Goal: Information Seeking & Learning: Understand process/instructions

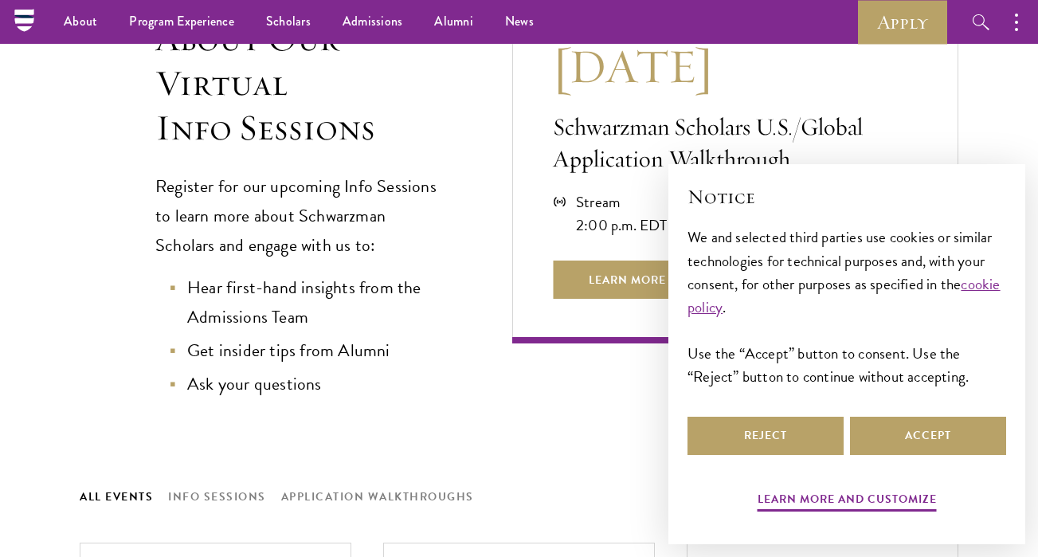
scroll to position [438, 0]
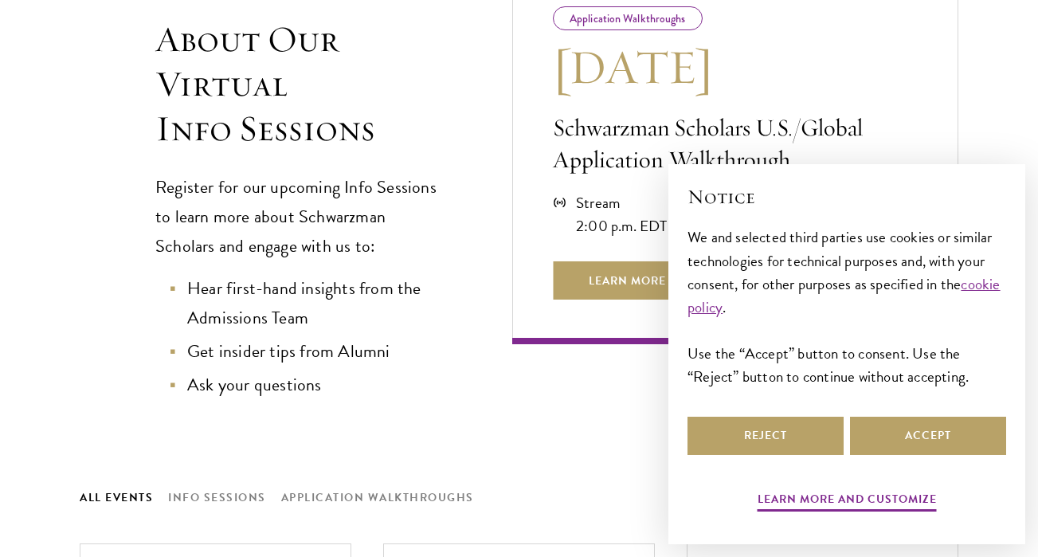
click at [622, 385] on div "Next Event Application Walkthroughs Aug 21 Schwarzman Scholars U.S./Global Appl…" at bounding box center [735, 161] width 446 height 478
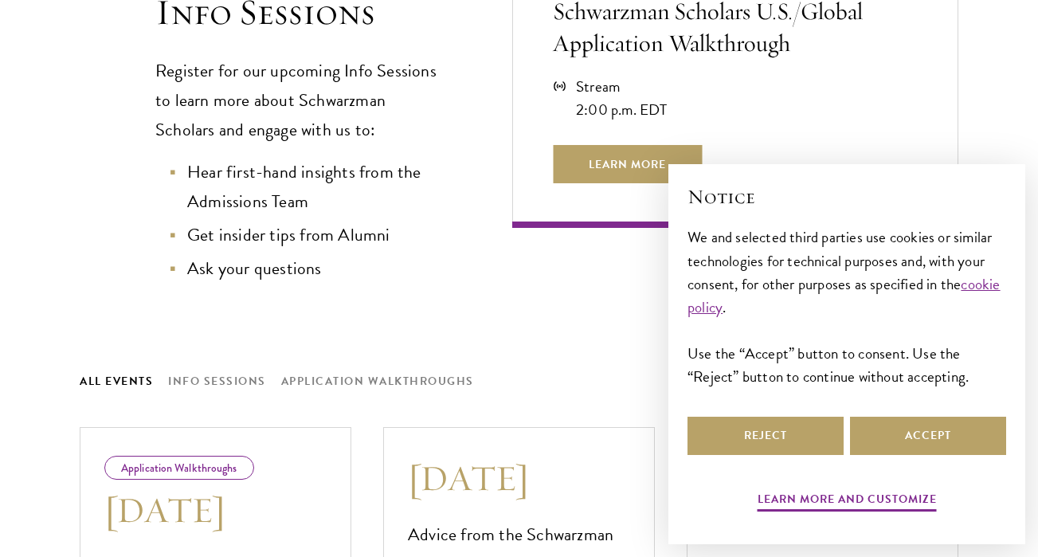
scroll to position [1002, 0]
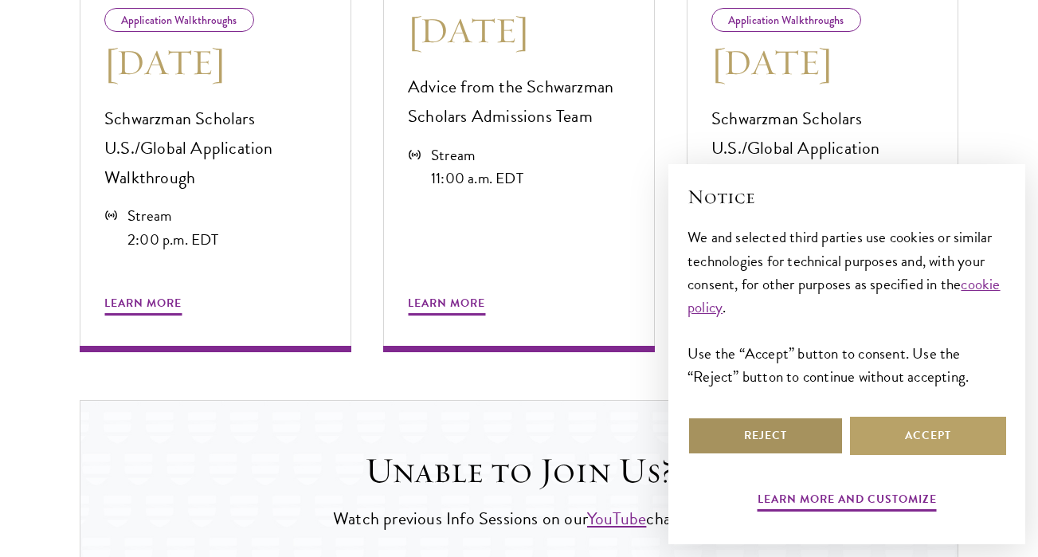
click at [733, 426] on button "Reject" at bounding box center [766, 436] width 156 height 38
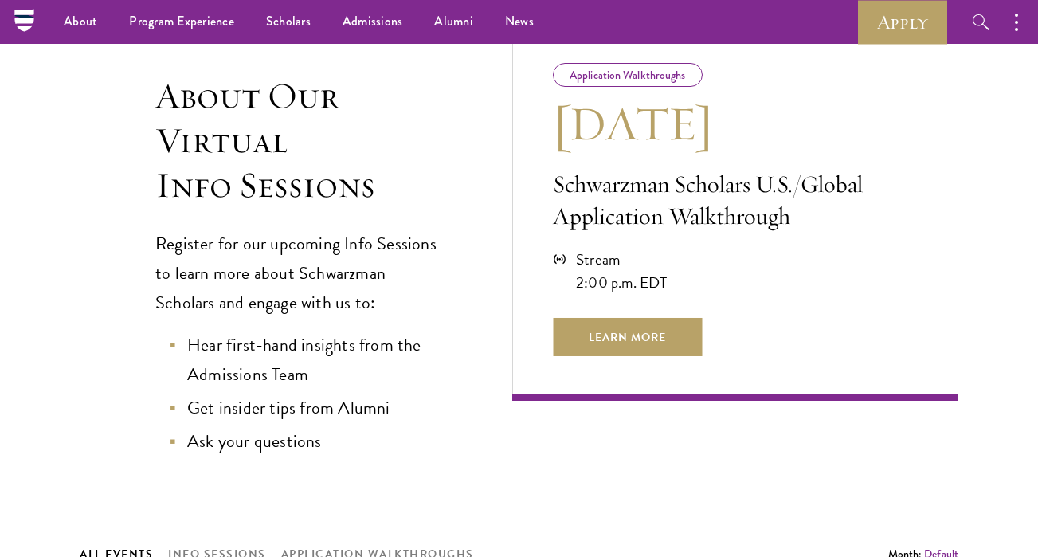
scroll to position [0, 0]
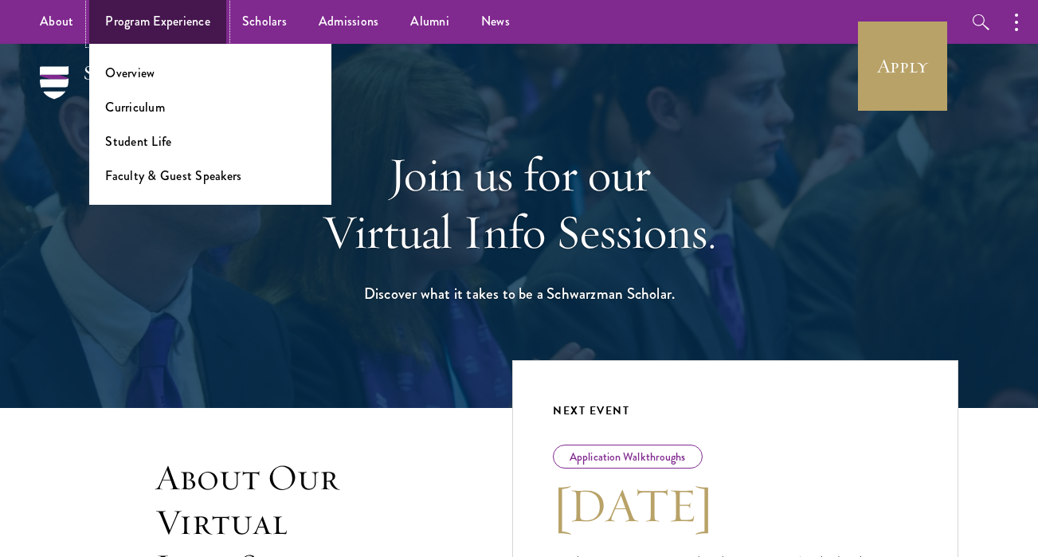
click at [182, 33] on link "Program Experience" at bounding box center [157, 22] width 137 height 44
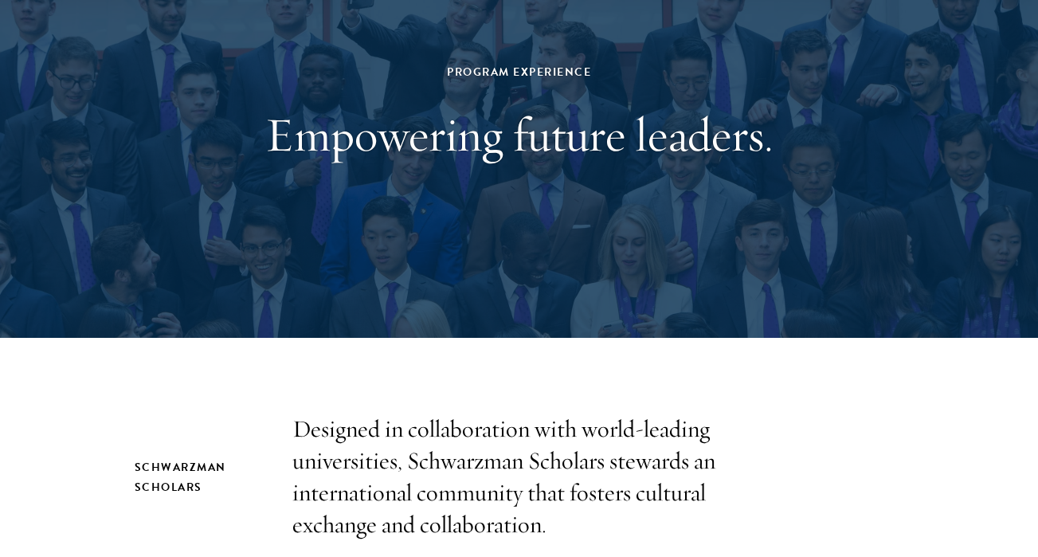
scroll to position [486, 0]
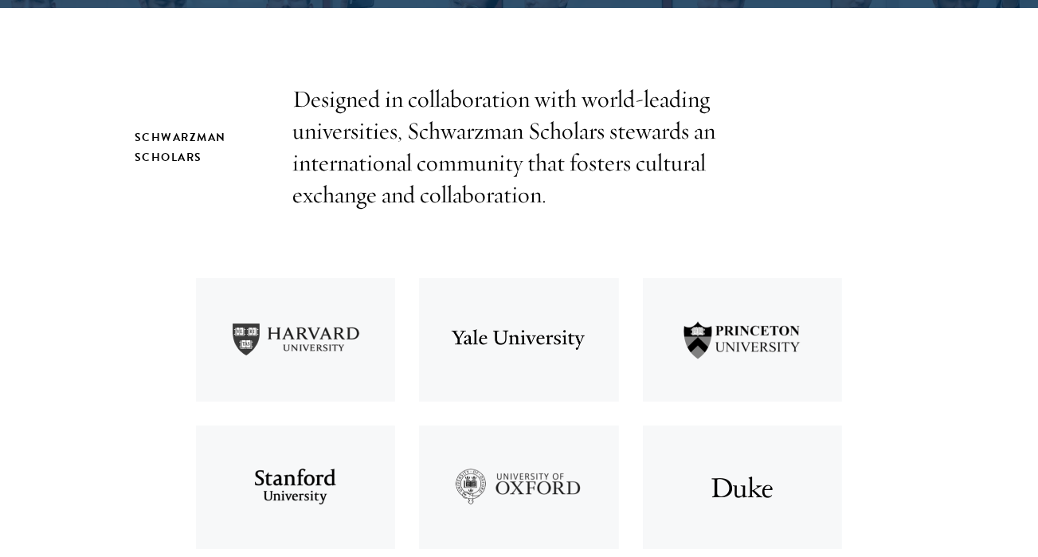
click at [455, 155] on p "Designed in collaboration with world-leading universities, Schwarzman Scholars …" at bounding box center [519, 147] width 454 height 127
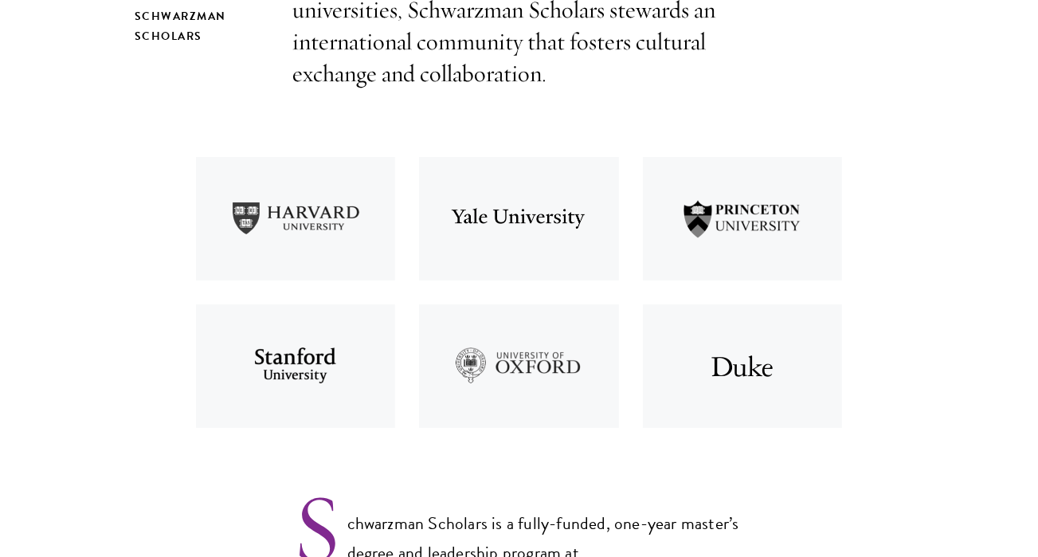
scroll to position [961, 0]
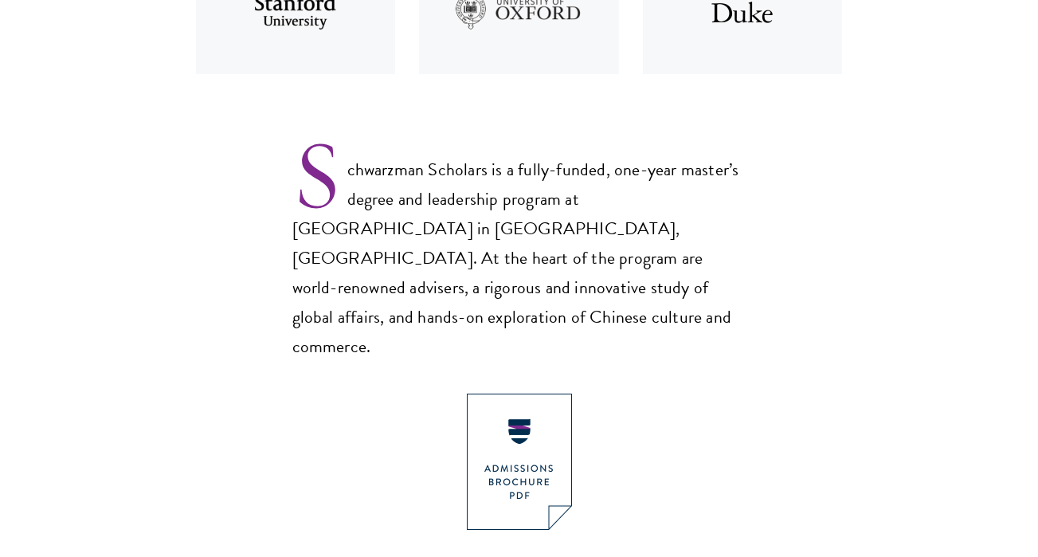
click at [438, 181] on p "Schwarzman Scholars is a fully-funded, one-year master’s degree and leadership …" at bounding box center [519, 245] width 454 height 233
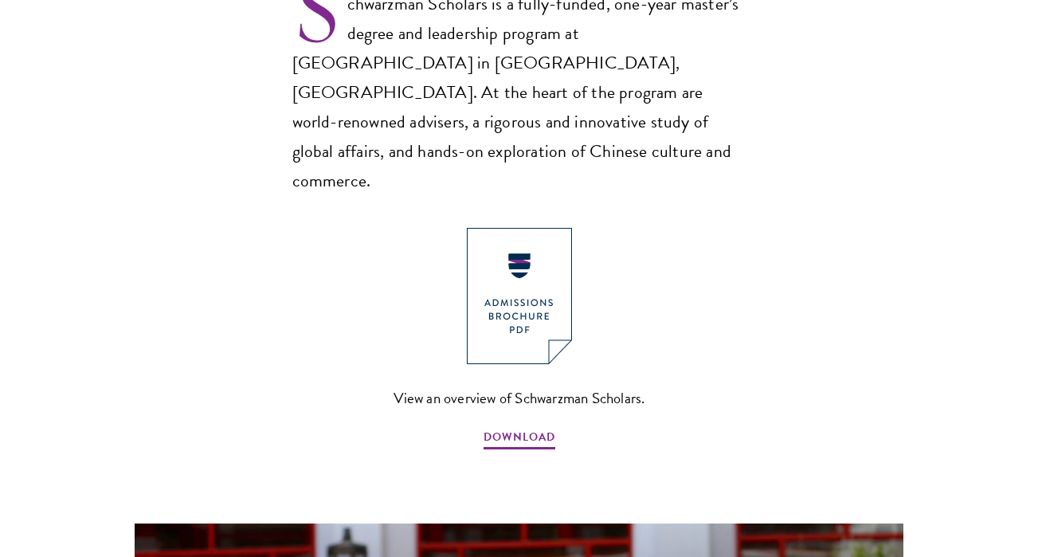
scroll to position [1336, 0]
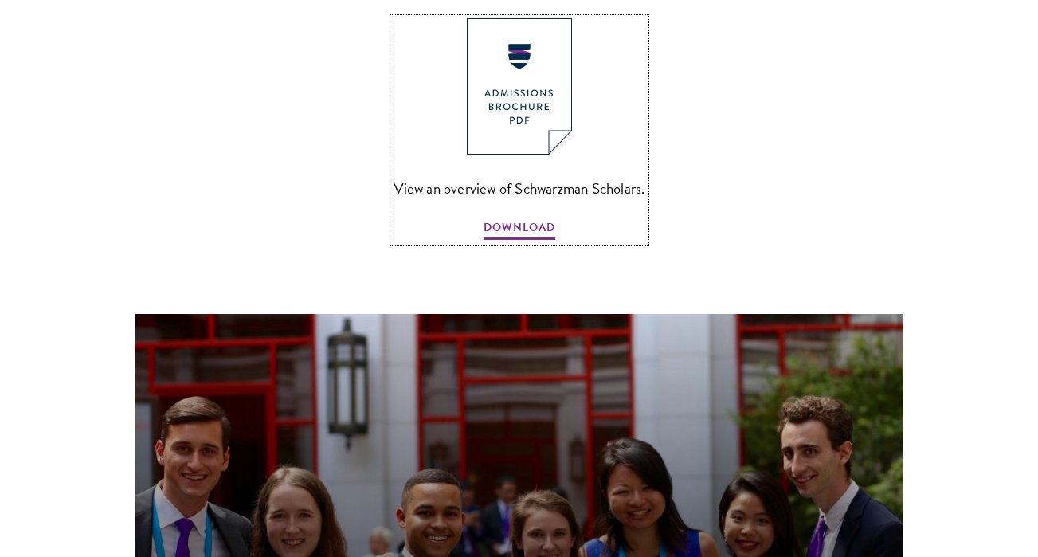
click at [531, 29] on img at bounding box center [519, 86] width 105 height 136
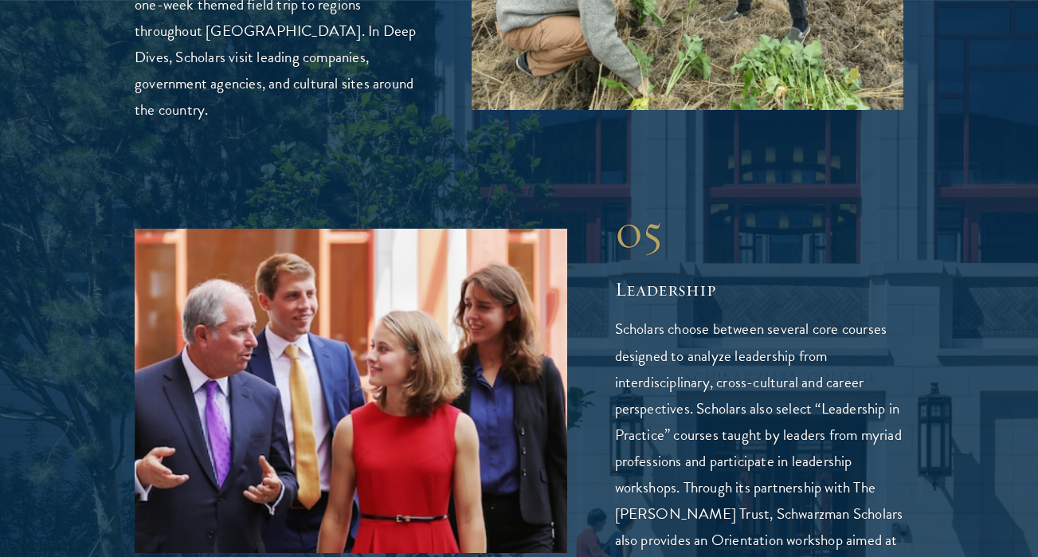
scroll to position [3938, 0]
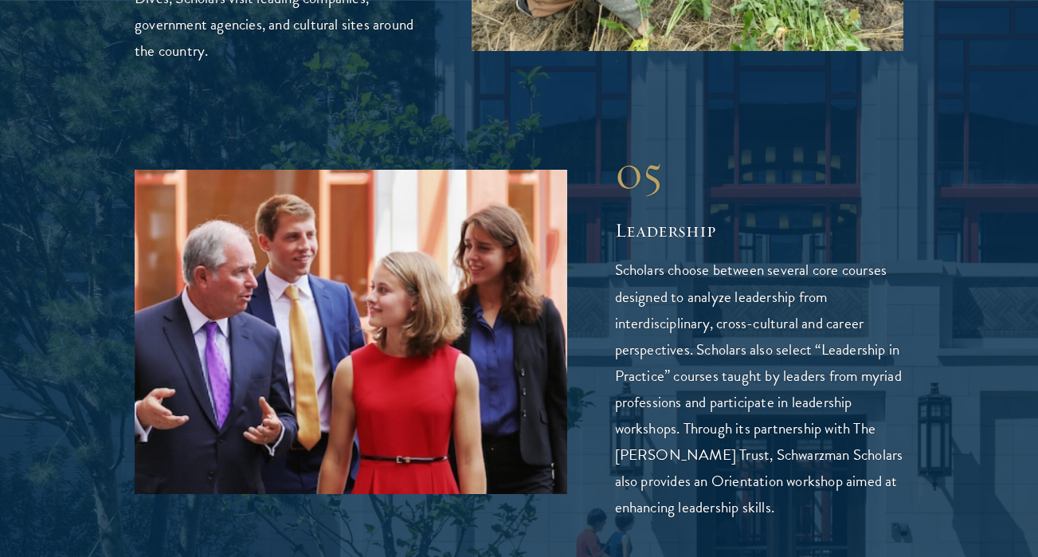
click at [707, 257] on p "Scholars choose between several core courses designed to analyze leadership fro…" at bounding box center [759, 388] width 289 height 263
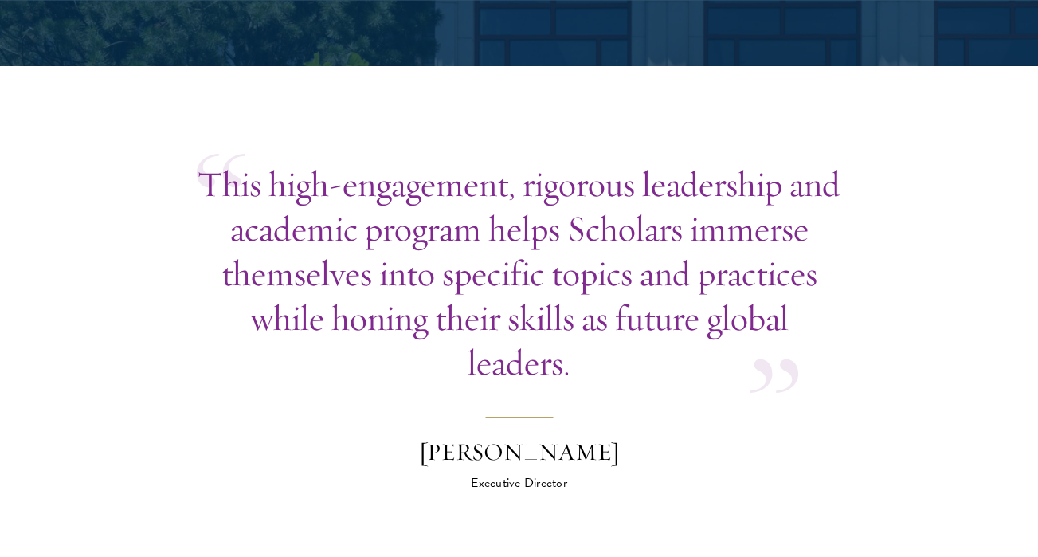
click at [695, 223] on p "This high-engagement, rigorous leadership and academic program helps Scholars i…" at bounding box center [519, 273] width 645 height 223
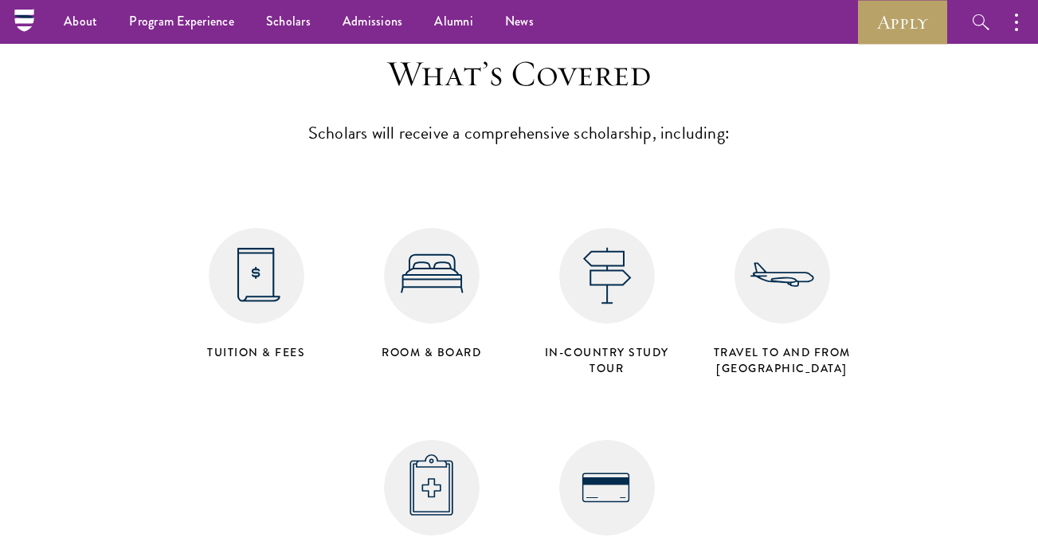
scroll to position [6090, 0]
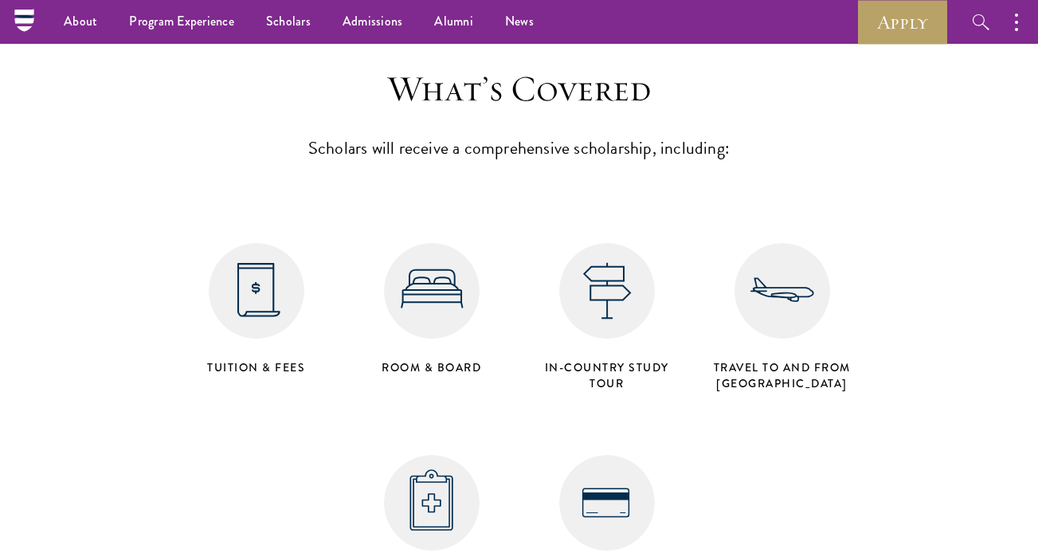
click at [274, 243] on img at bounding box center [257, 291] width 96 height 96
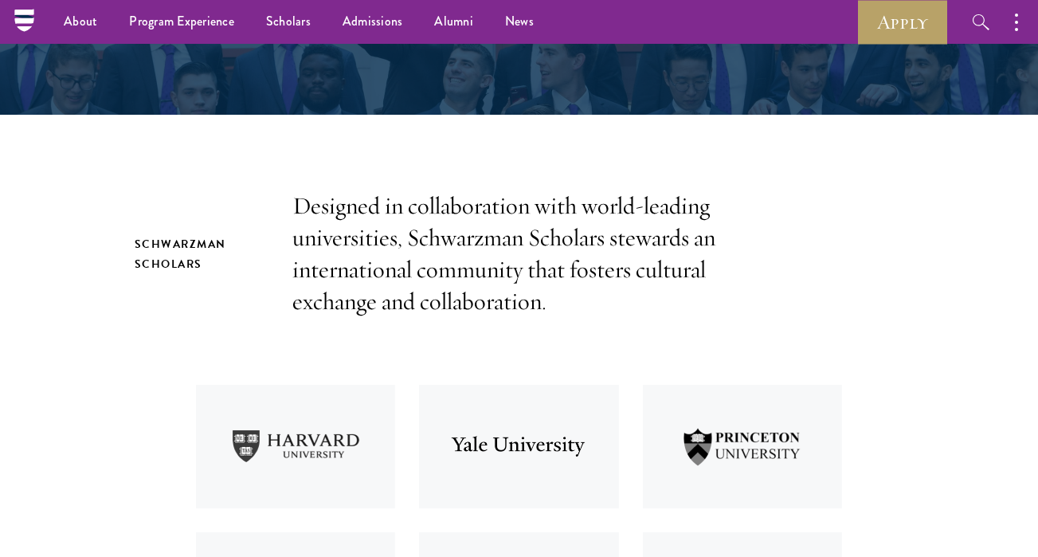
scroll to position [0, 0]
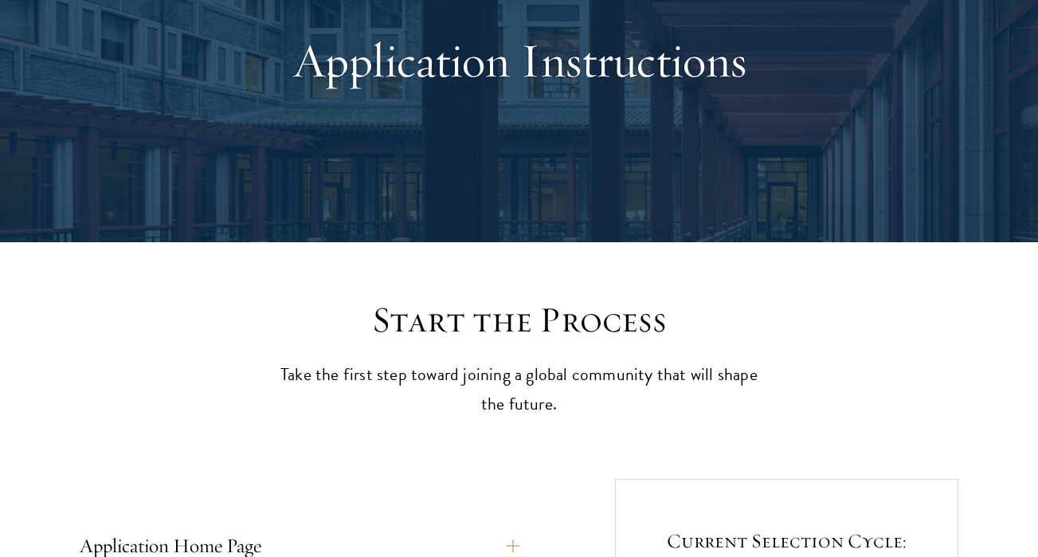
scroll to position [480, 0]
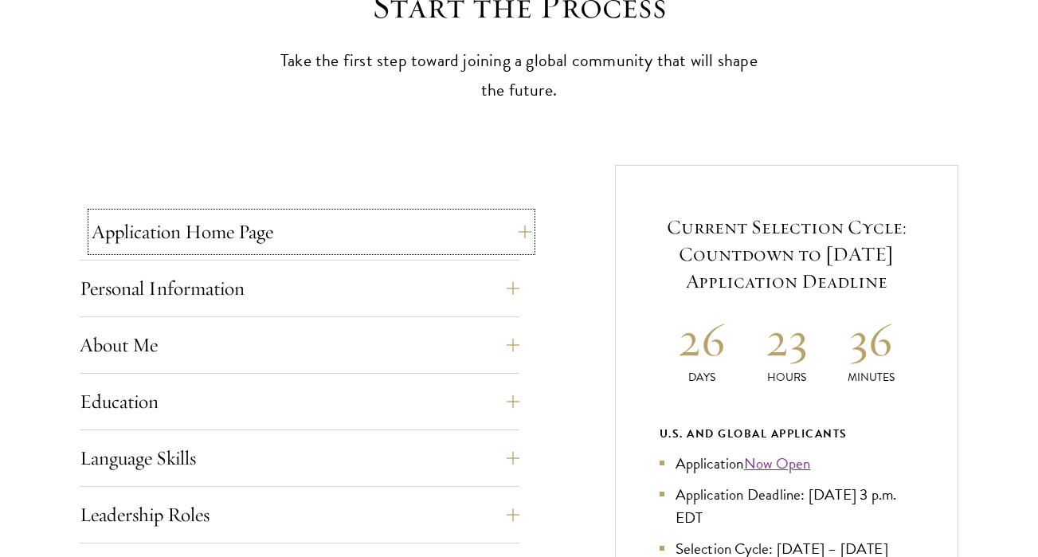
click at [454, 224] on button "Application Home Page" at bounding box center [312, 232] width 440 height 38
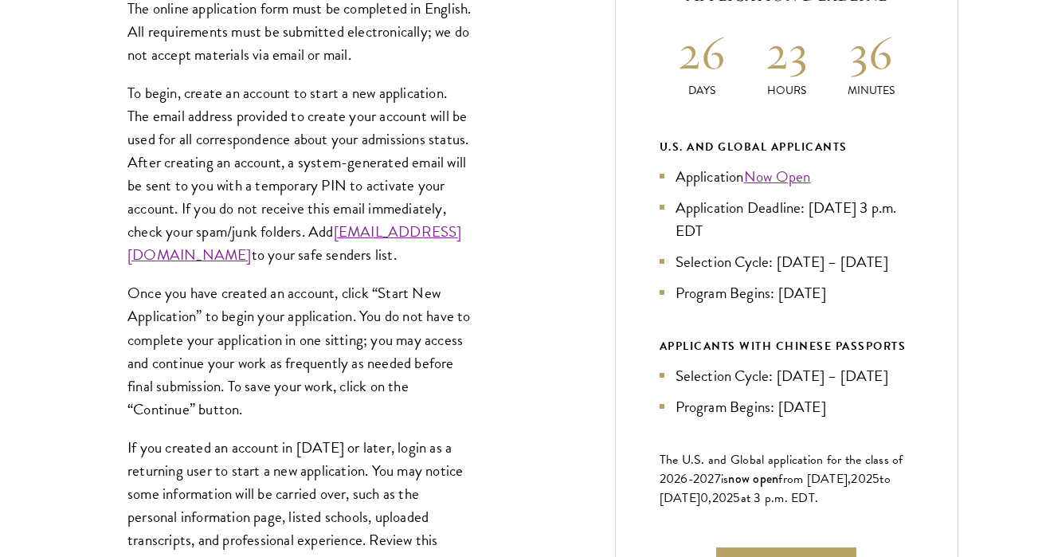
scroll to position [768, 0]
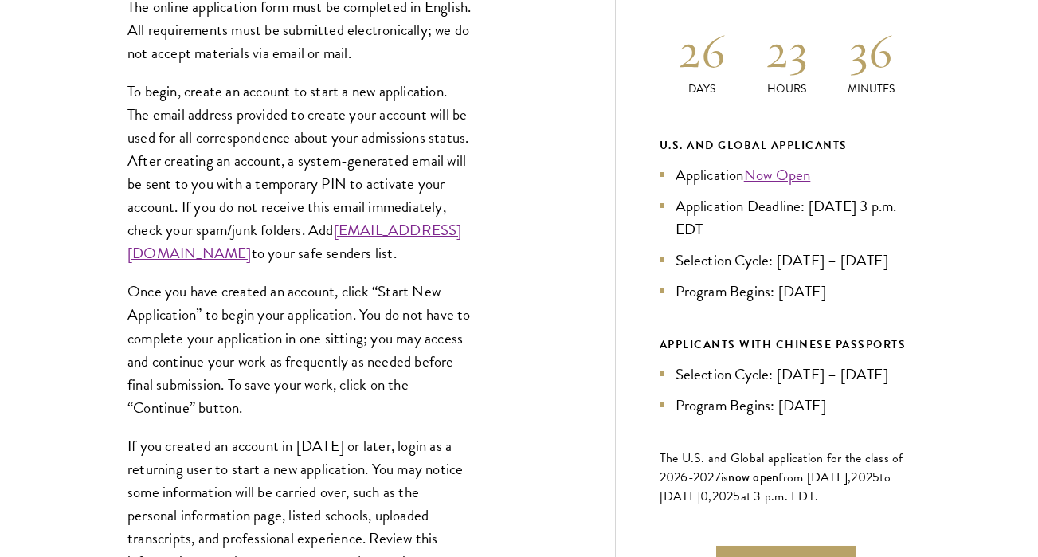
click at [401, 201] on p "To begin, create an account to start a new application. The email address provi…" at bounding box center [299, 173] width 344 height 186
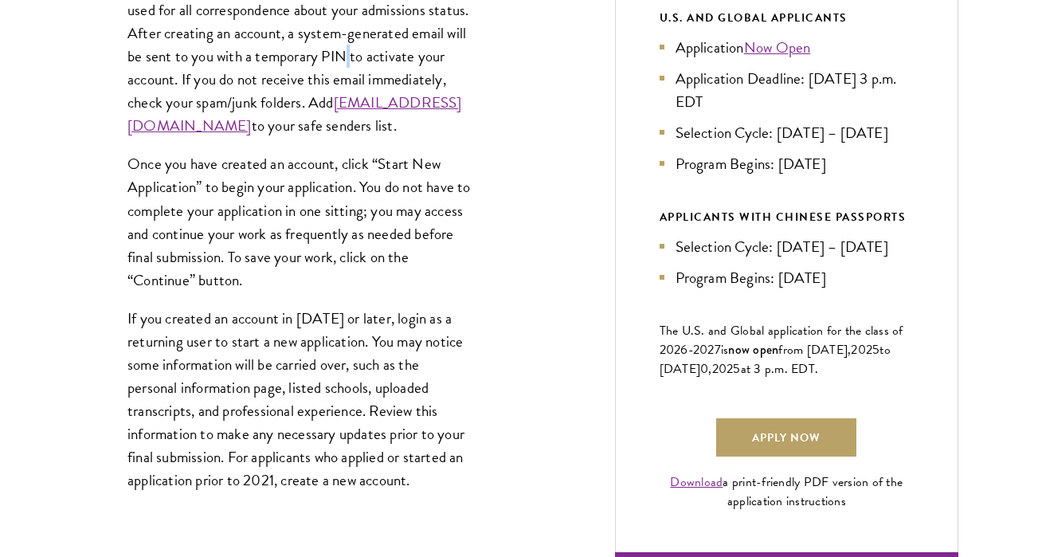
scroll to position [1106, 0]
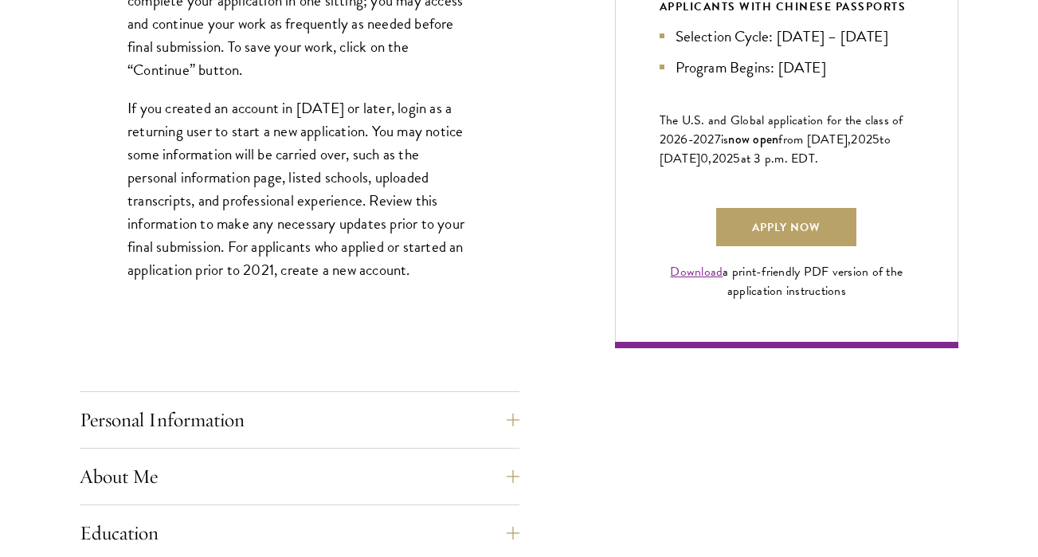
click at [386, 277] on p "If you created an account in [DATE] or later, login as a returning user to star…" at bounding box center [299, 189] width 344 height 186
click at [387, 404] on button "Personal Information" at bounding box center [312, 420] width 440 height 38
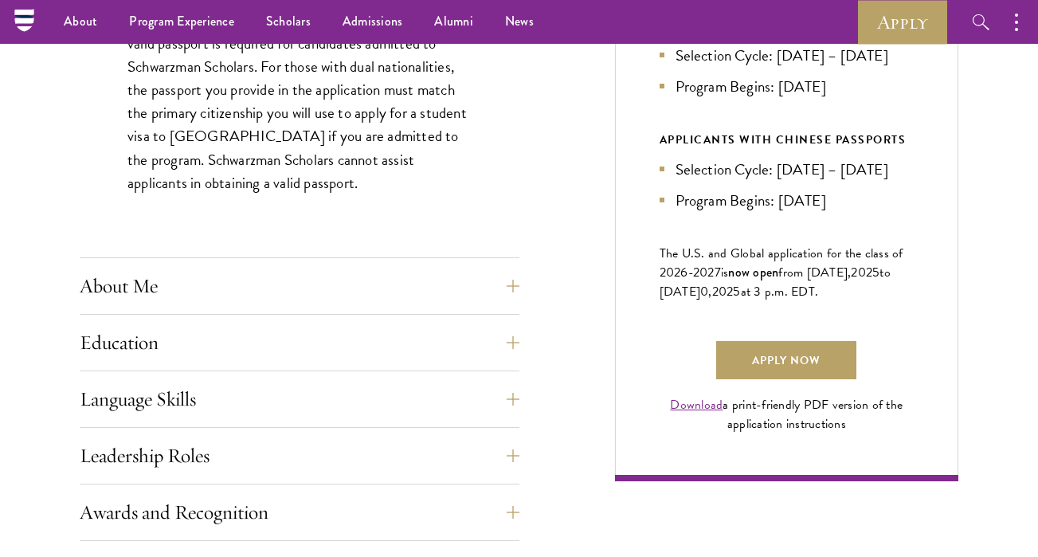
scroll to position [924, 0]
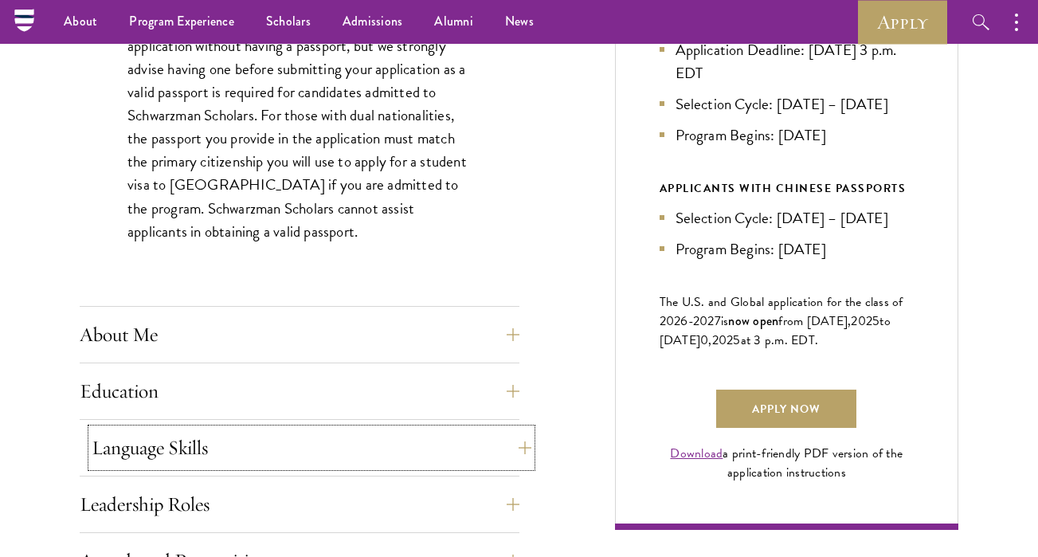
click at [332, 446] on button "Language Skills" at bounding box center [312, 448] width 440 height 38
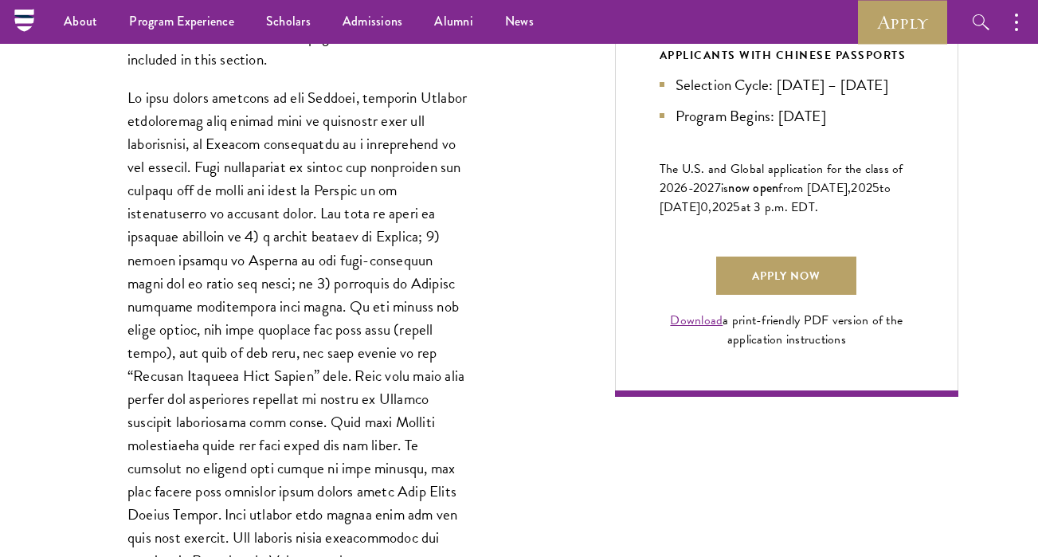
scroll to position [1088, 0]
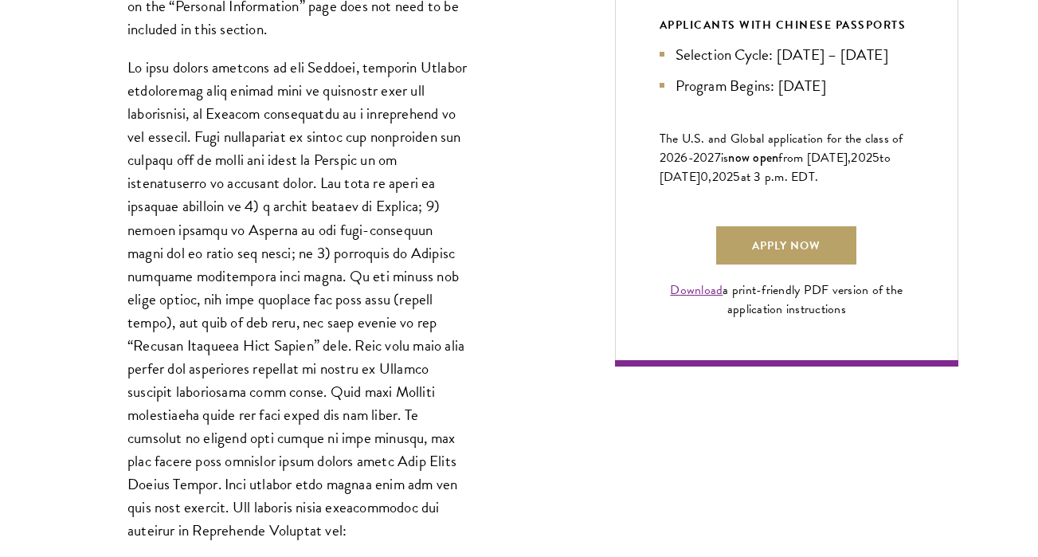
click at [360, 244] on p at bounding box center [299, 299] width 344 height 486
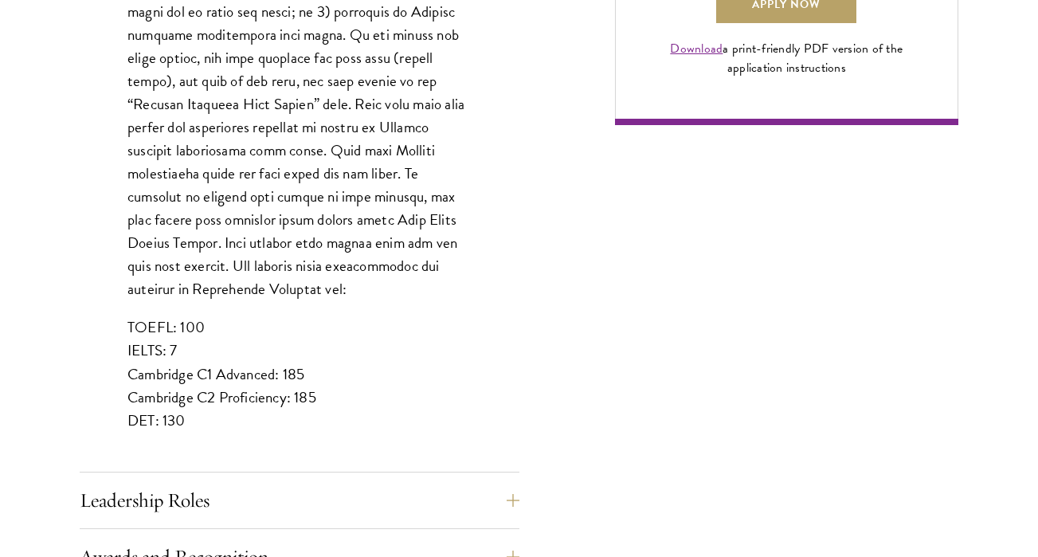
scroll to position [1373, 0]
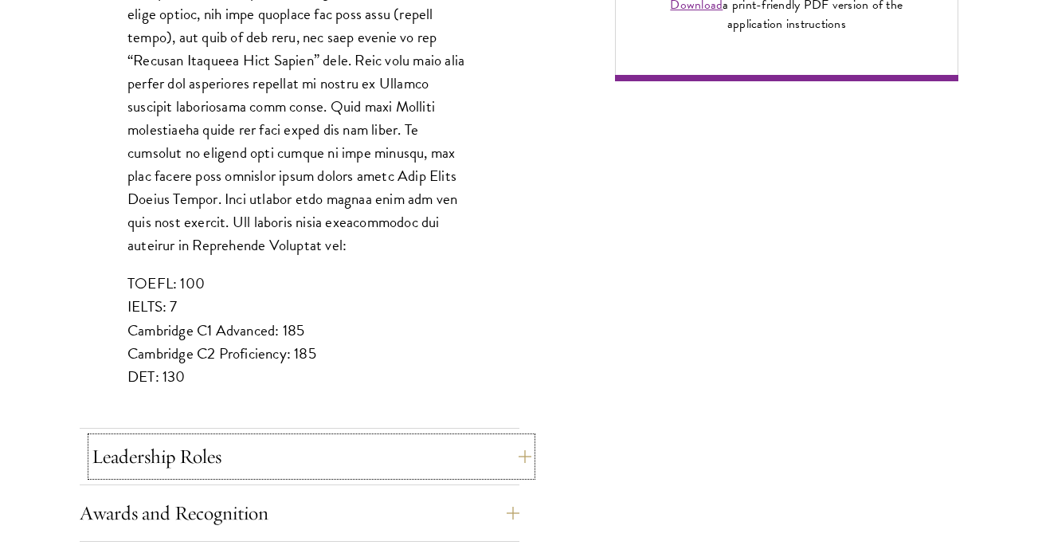
click at [308, 461] on button "Leadership Roles" at bounding box center [312, 456] width 440 height 38
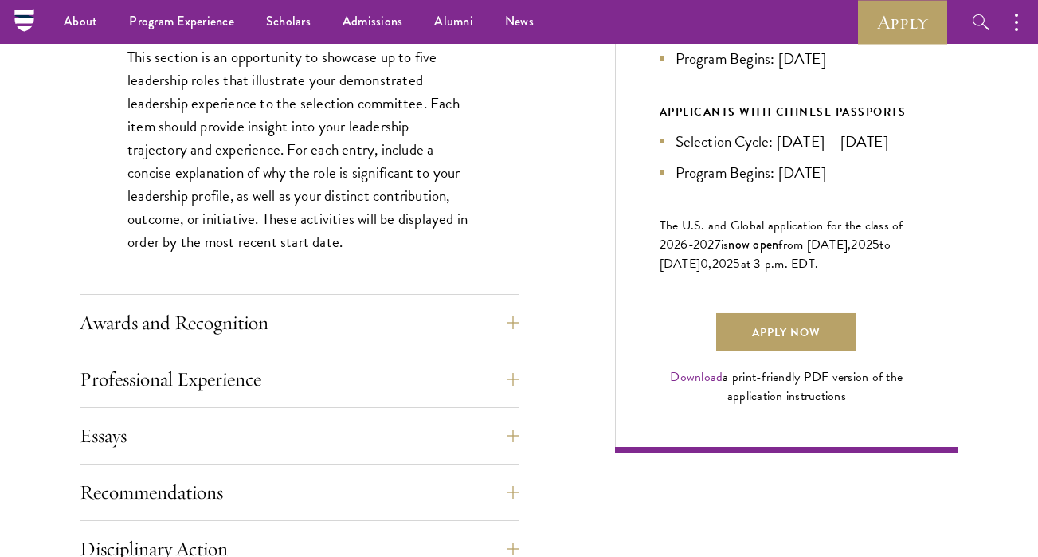
scroll to position [996, 0]
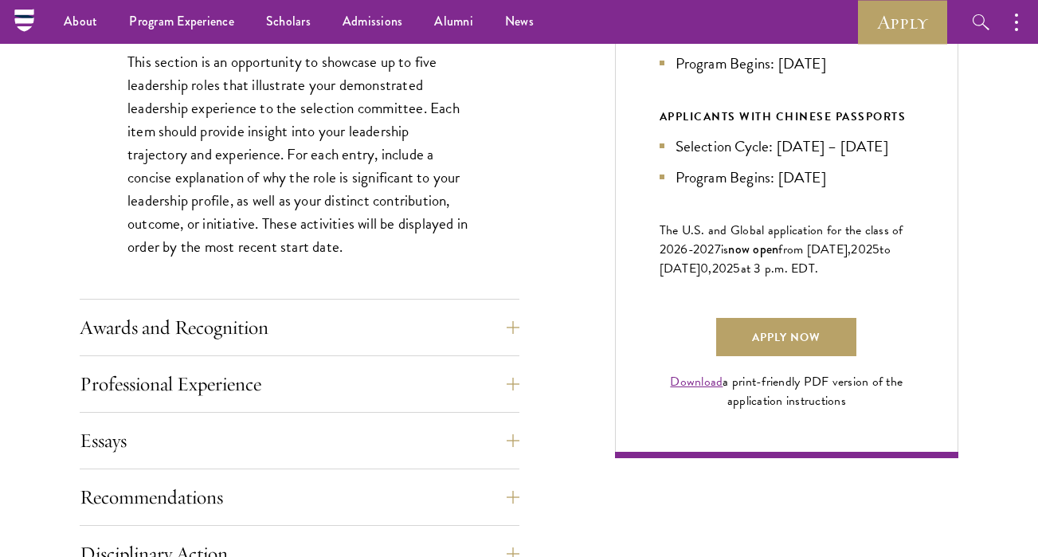
click at [358, 170] on p "This section is an opportunity to showcase up to five leadership roles that ill…" at bounding box center [299, 154] width 344 height 209
click at [370, 116] on p "This section is an opportunity to showcase up to five leadership roles that ill…" at bounding box center [299, 154] width 344 height 209
click at [357, 163] on p "This section is an opportunity to showcase up to five leadership roles that ill…" at bounding box center [299, 154] width 344 height 209
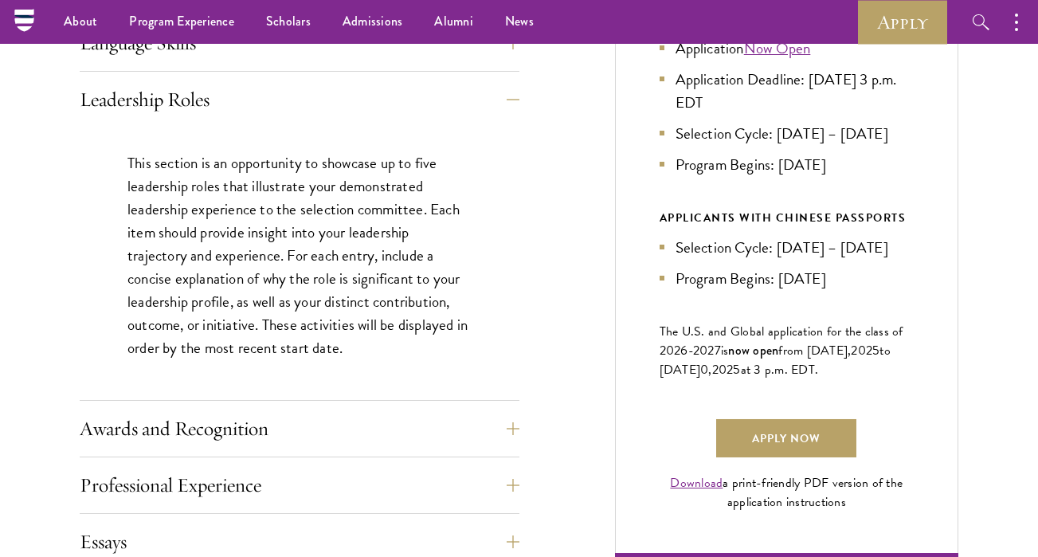
scroll to position [1114, 0]
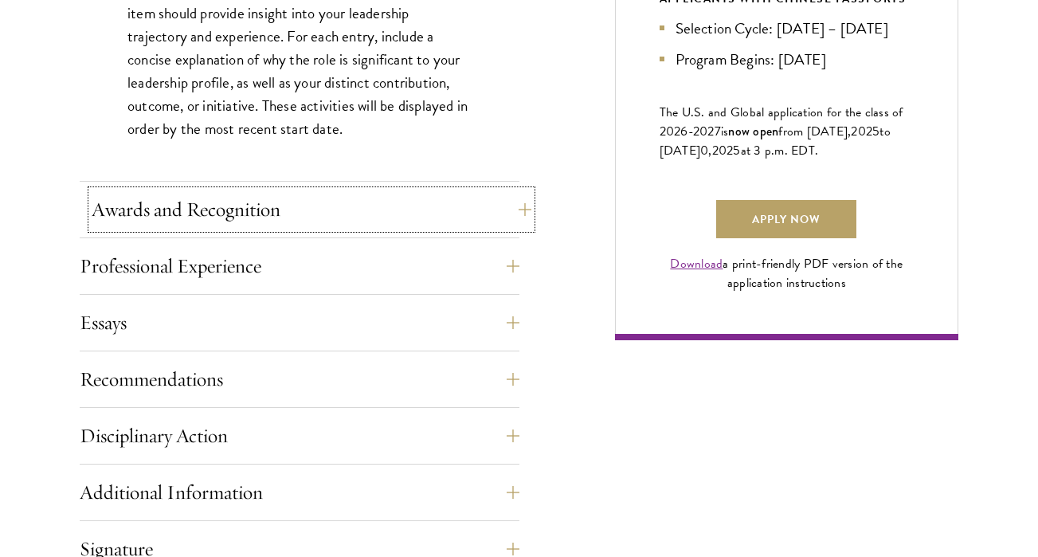
click at [345, 202] on button "Awards and Recognition" at bounding box center [312, 209] width 440 height 38
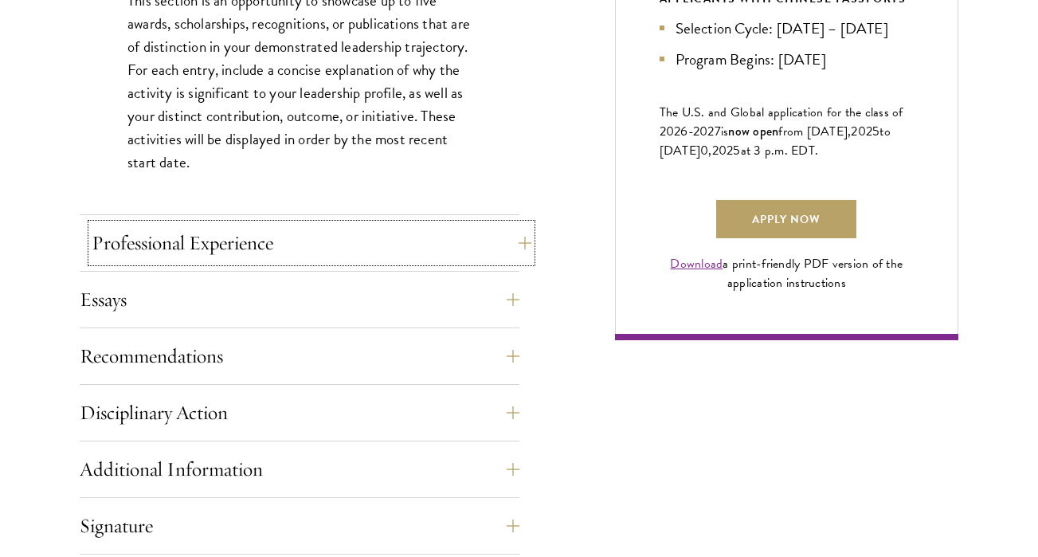
click at [334, 260] on button "Professional Experience" at bounding box center [312, 243] width 440 height 38
